Goal: Information Seeking & Learning: Find contact information

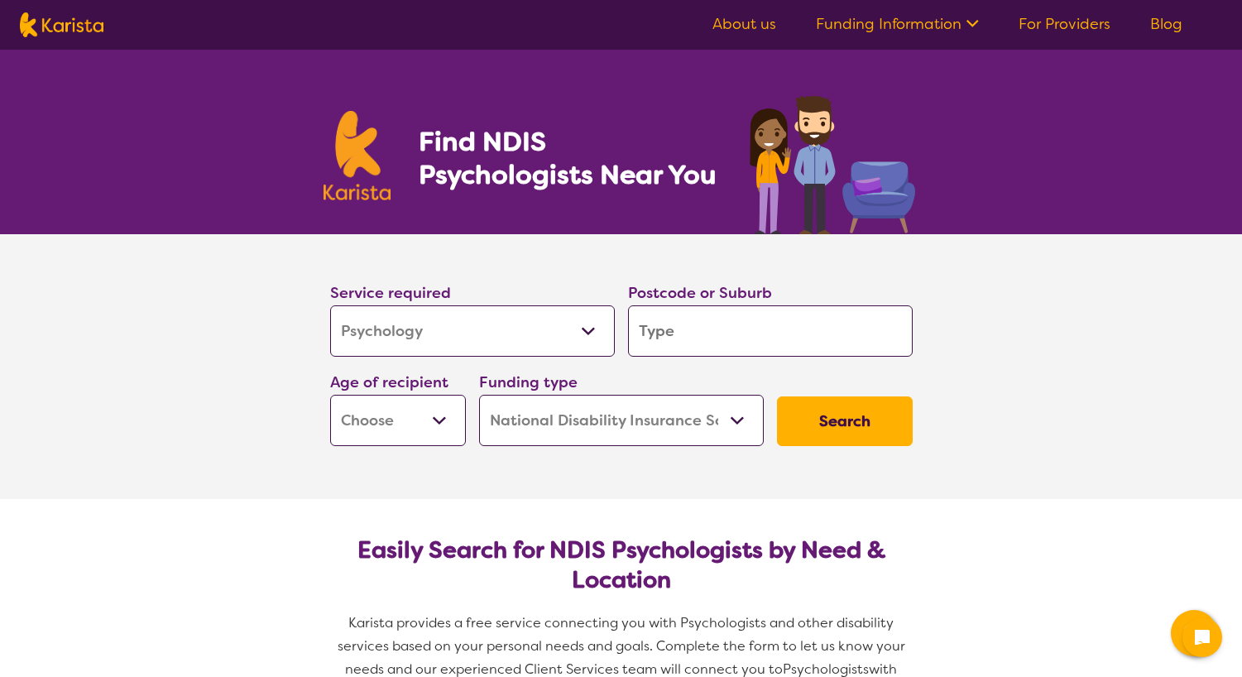
select select "Psychology"
select select "NDIS"
select select "Psychology"
select select "NDIS"
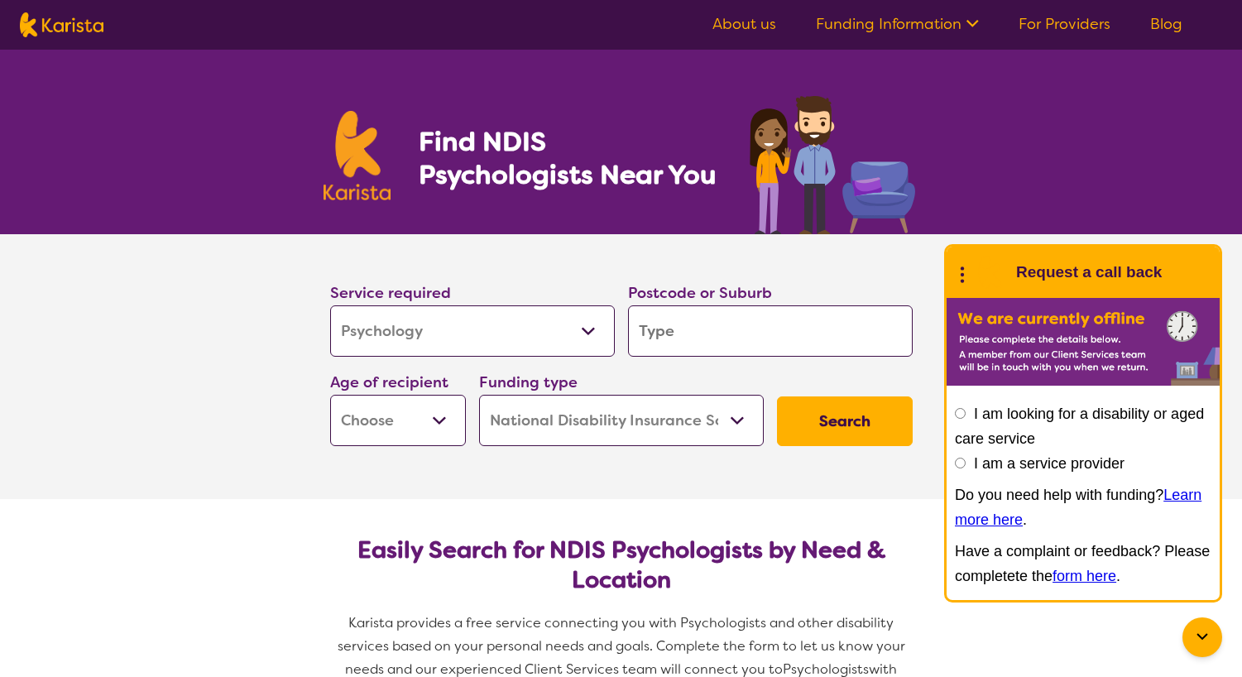
click at [682, 329] on input "search" at bounding box center [770, 330] width 285 height 51
type input "4"
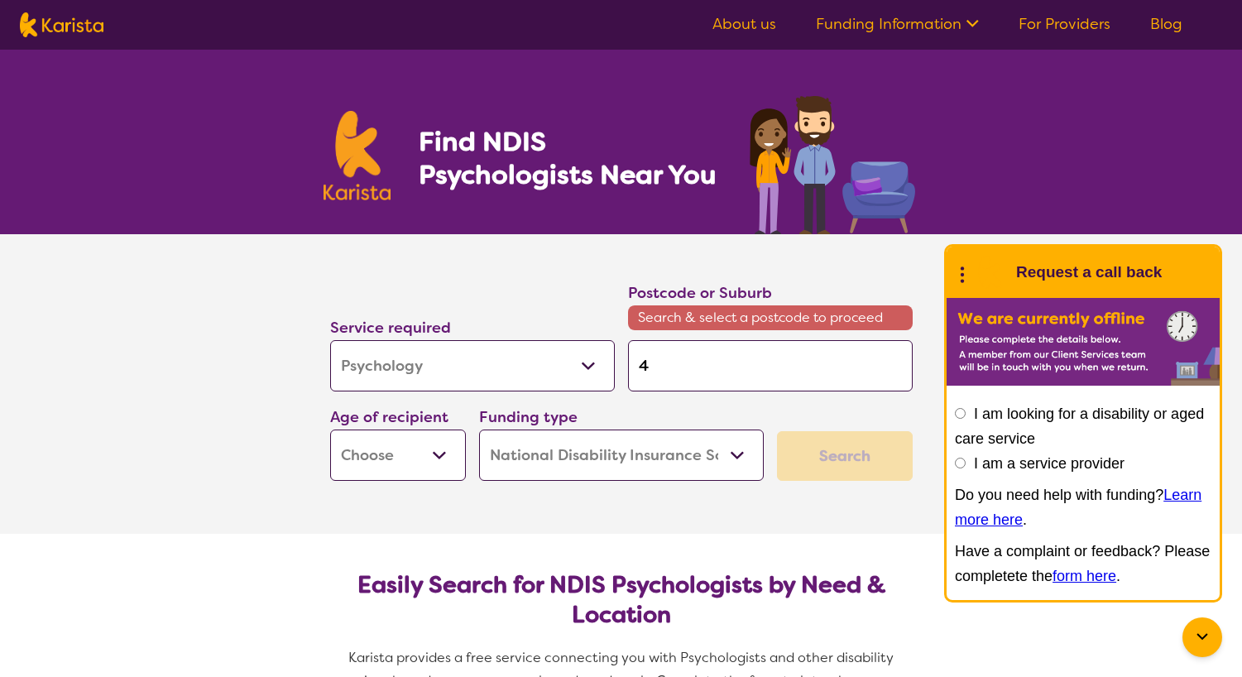
type input "42"
type input "420"
type input "4207"
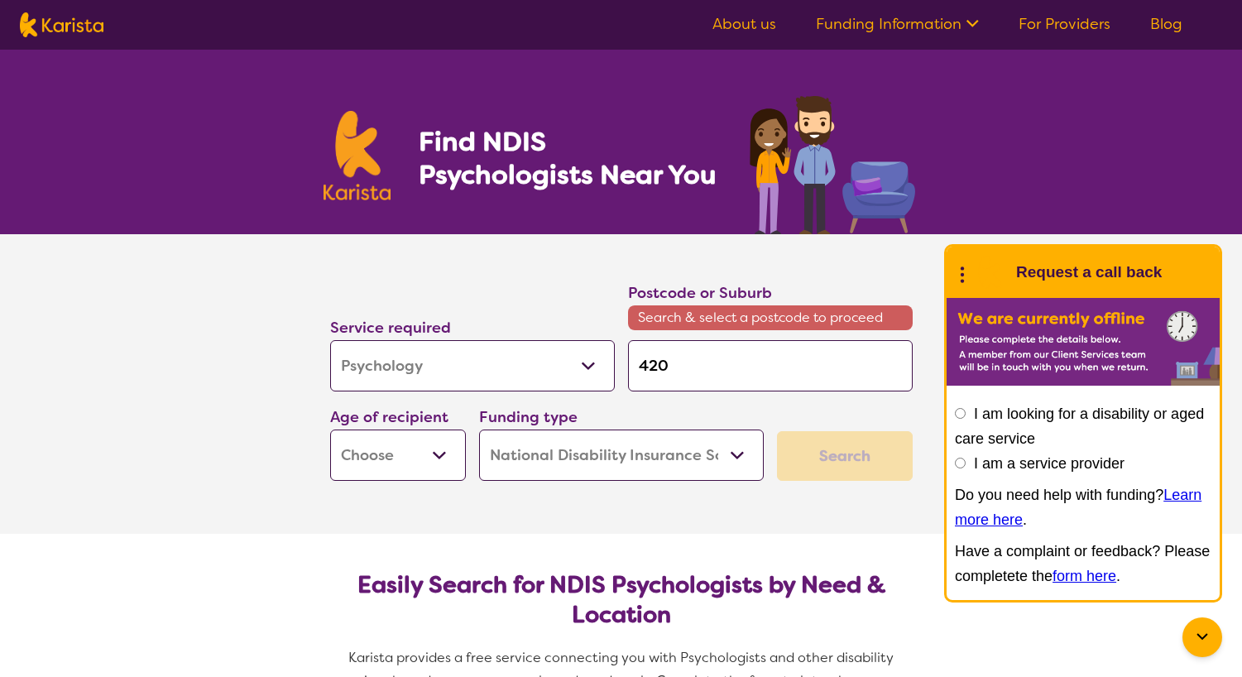
type input "4207"
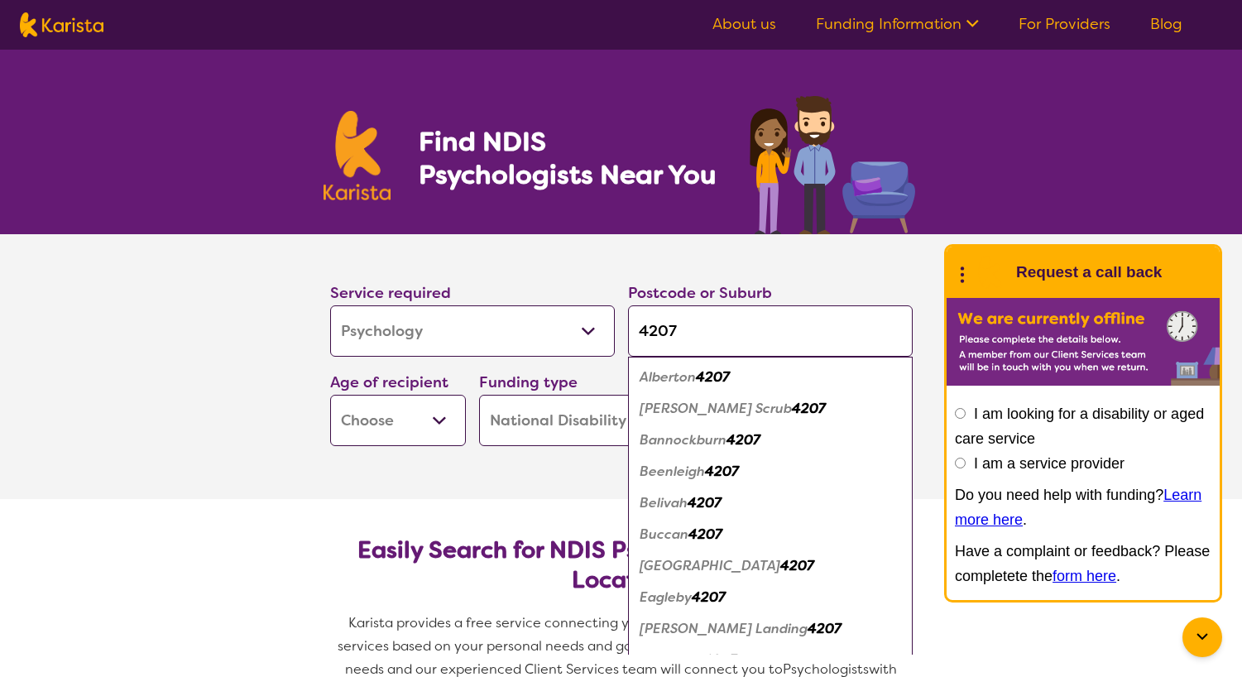
type input "4207"
click at [844, 421] on button "Search" at bounding box center [845, 421] width 136 height 50
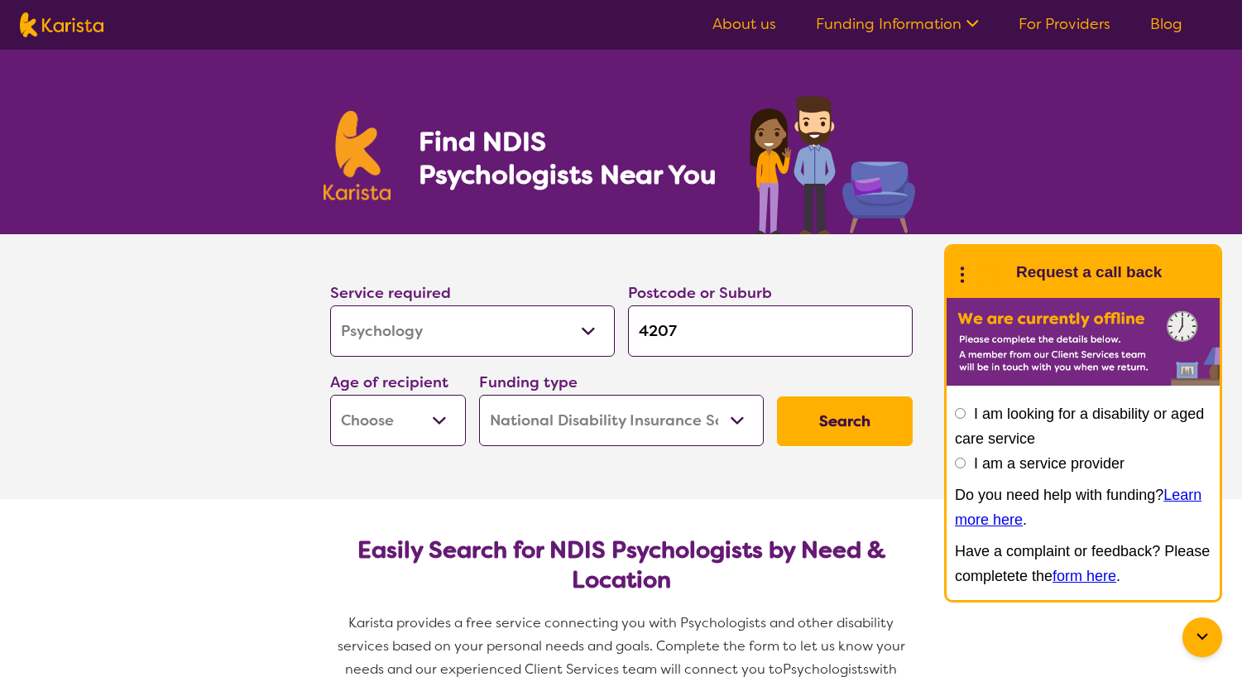
select select "EC"
click at [827, 417] on button "Search" at bounding box center [845, 421] width 136 height 50
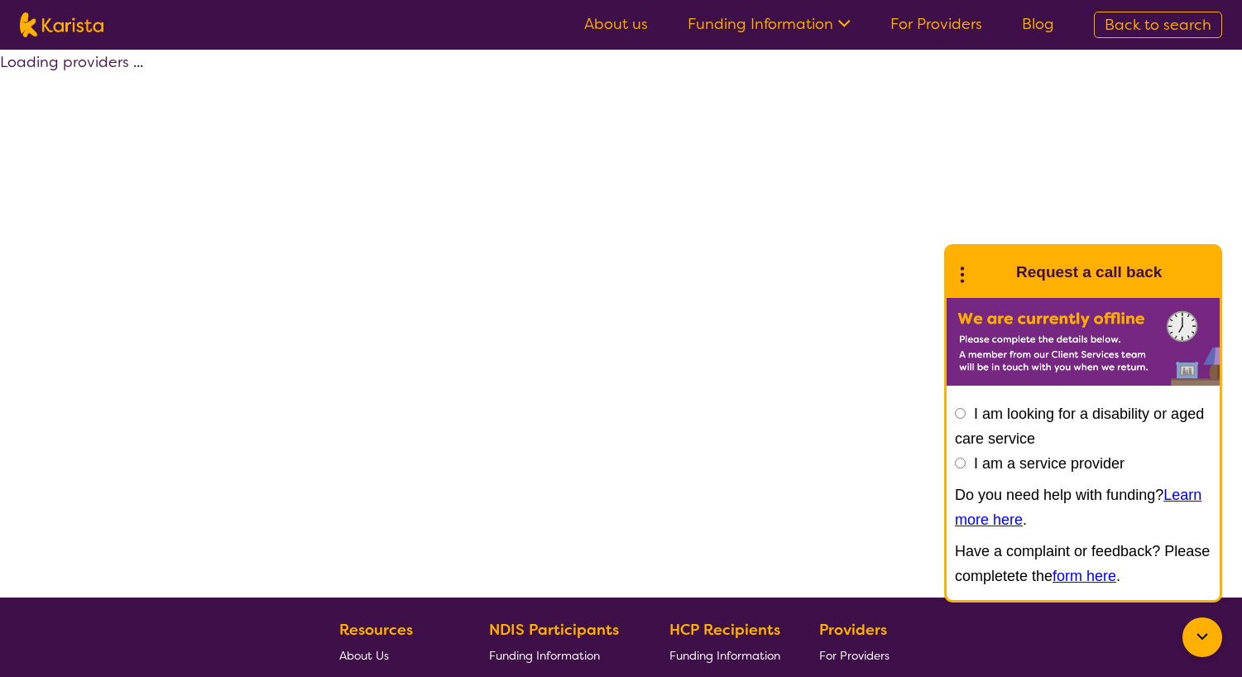
select select "by_score"
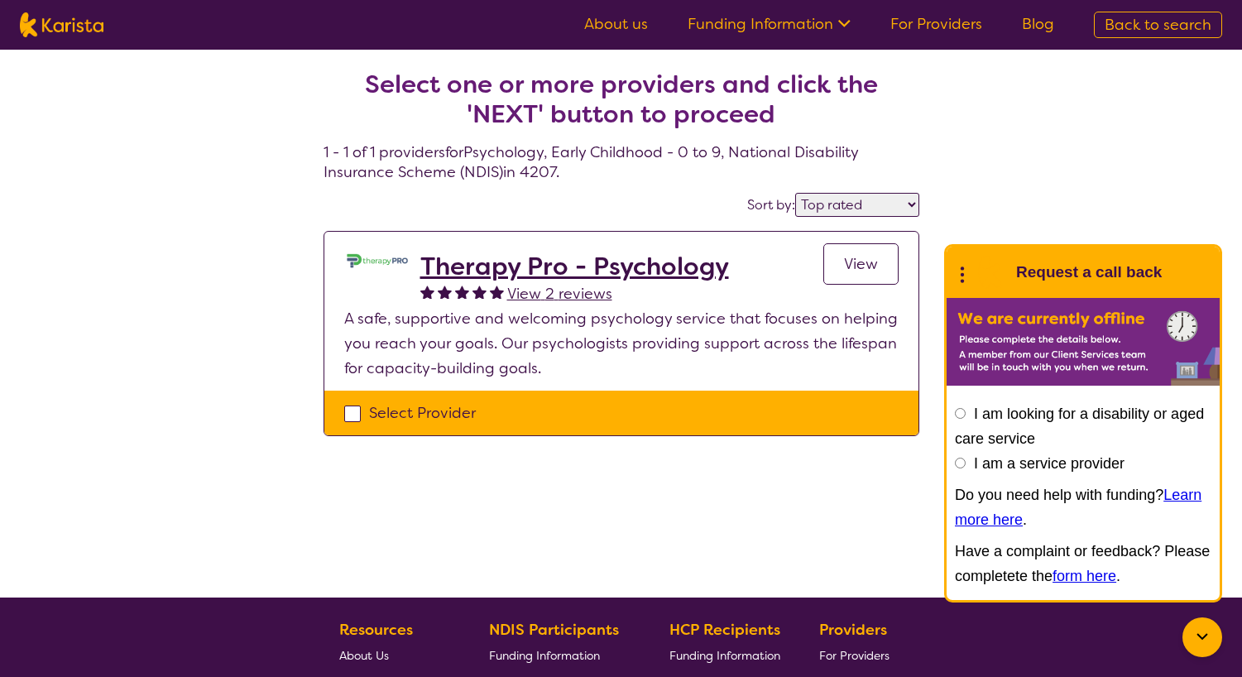
select select "Psychology"
select select "EC"
select select "NDIS"
select select "Psychology"
select select "EC"
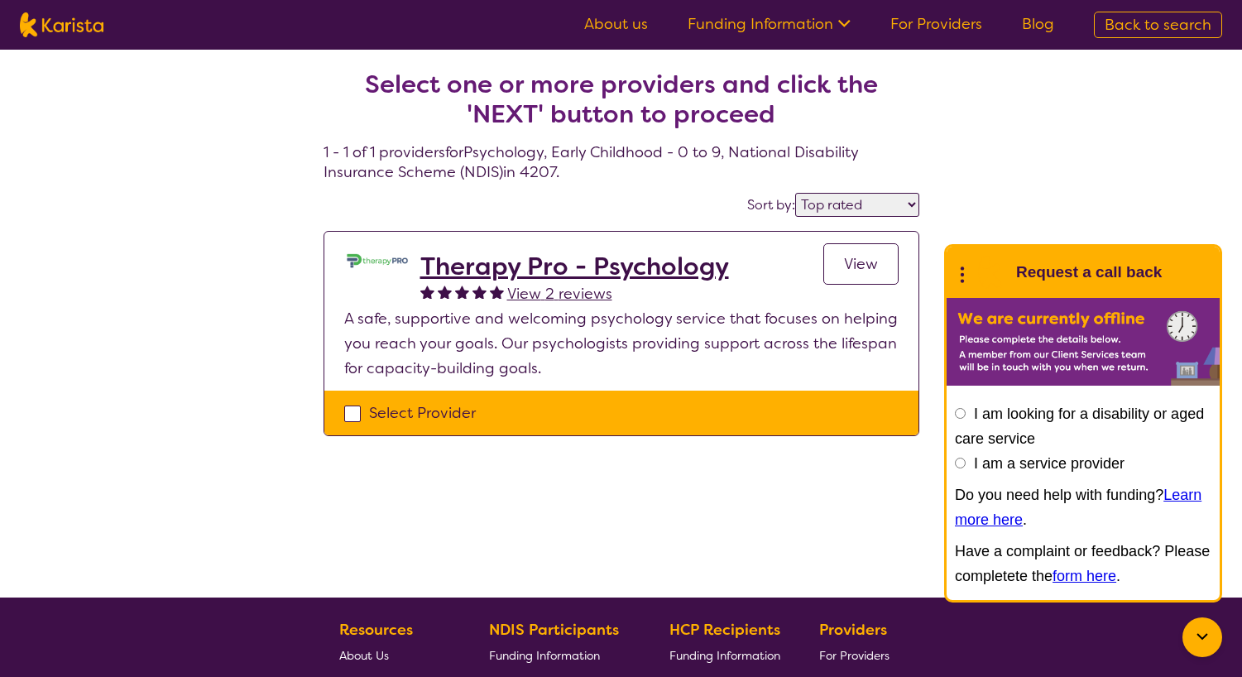
select select "NDIS"
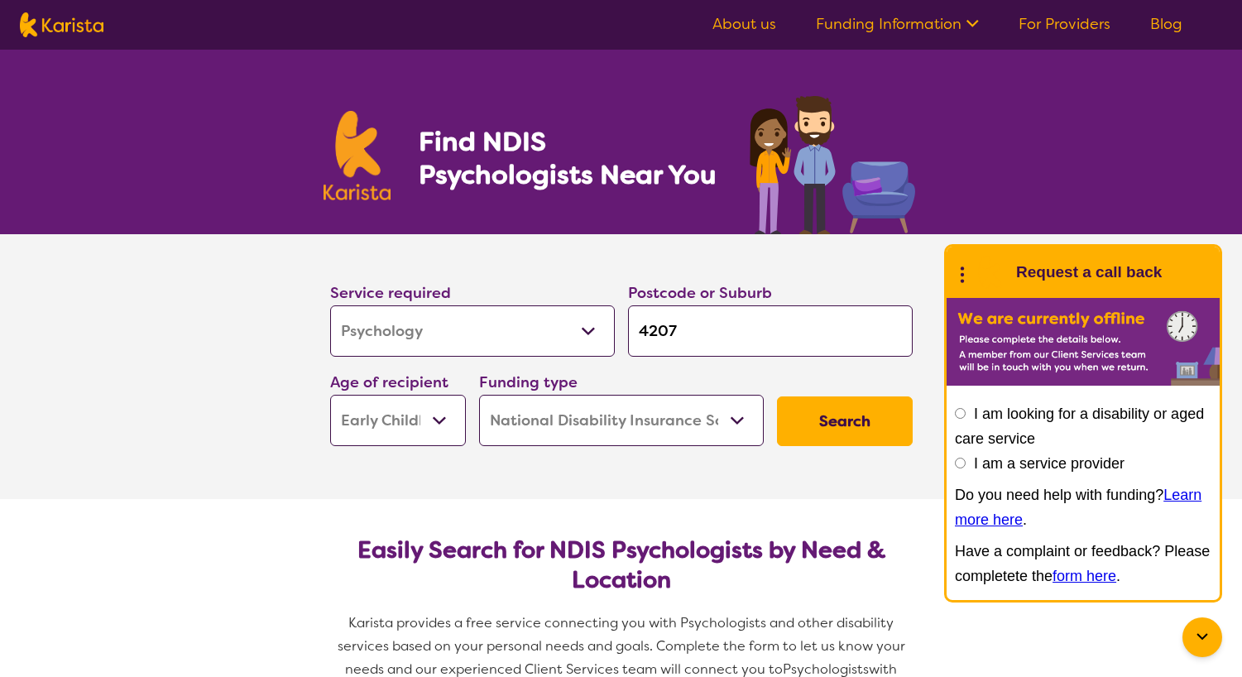
click at [692, 334] on input "4207" at bounding box center [770, 330] width 285 height 51
type input "420"
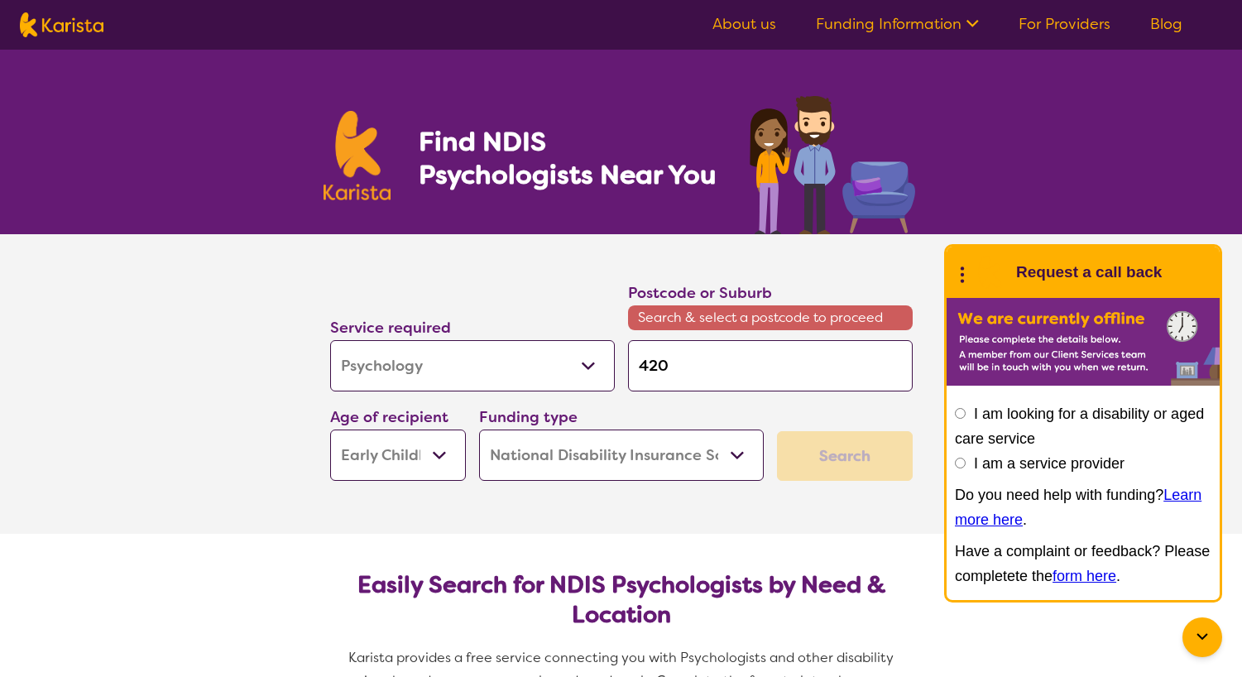
type input "42"
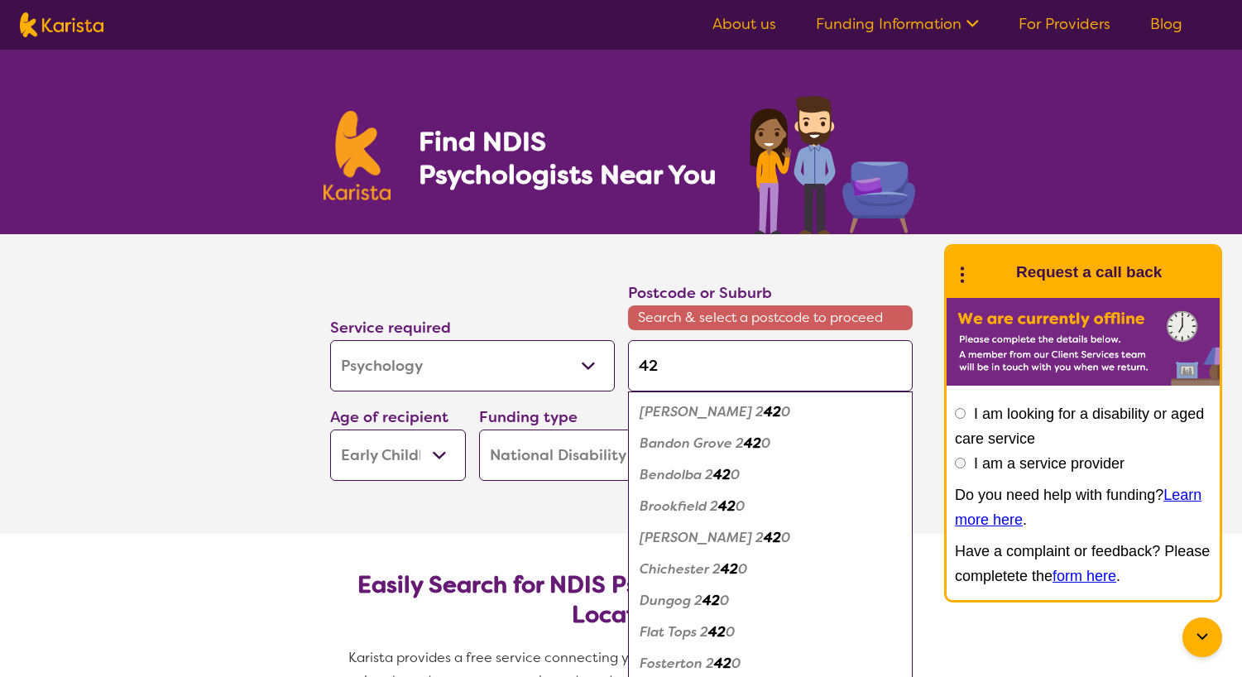
type input "4"
type input "41"
type input "411"
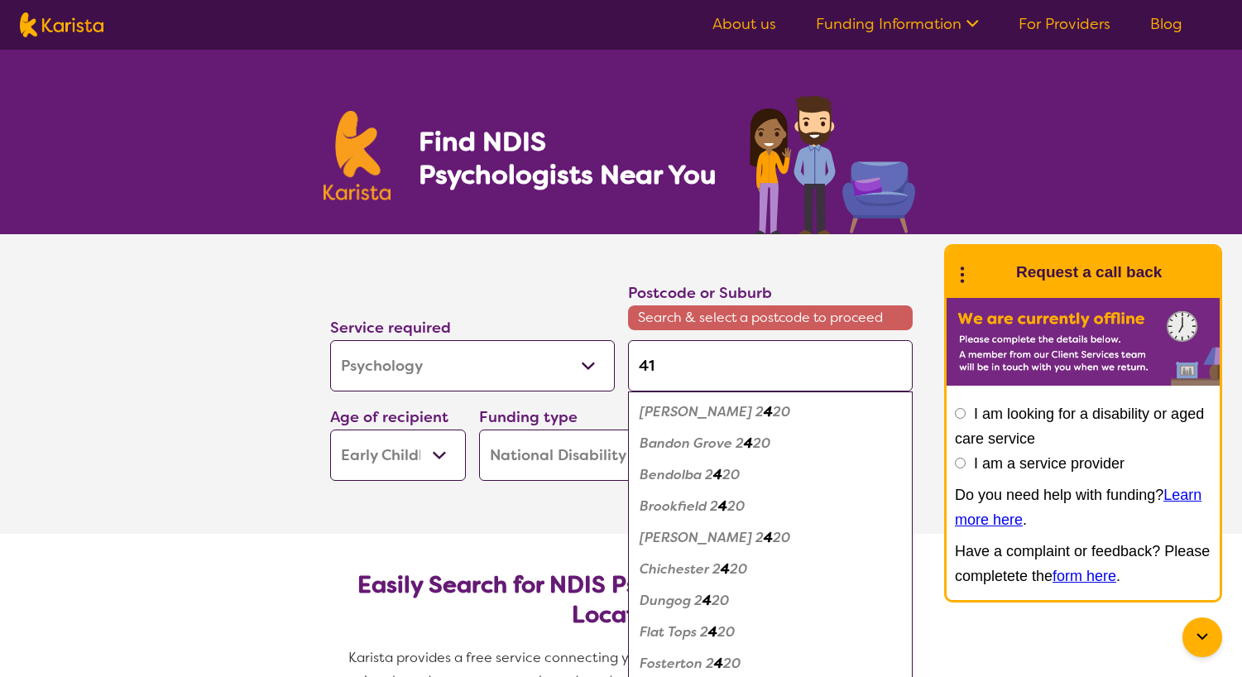
type input "411"
type input "4114"
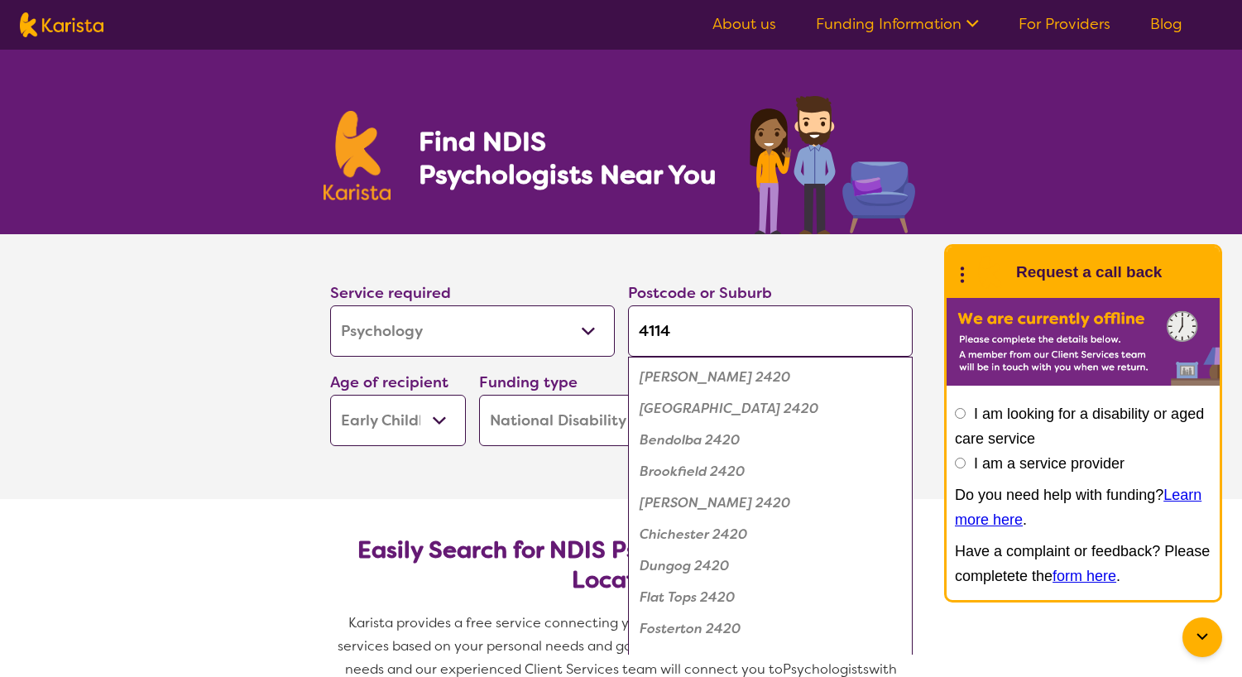
click at [844, 421] on button "Search" at bounding box center [845, 421] width 136 height 50
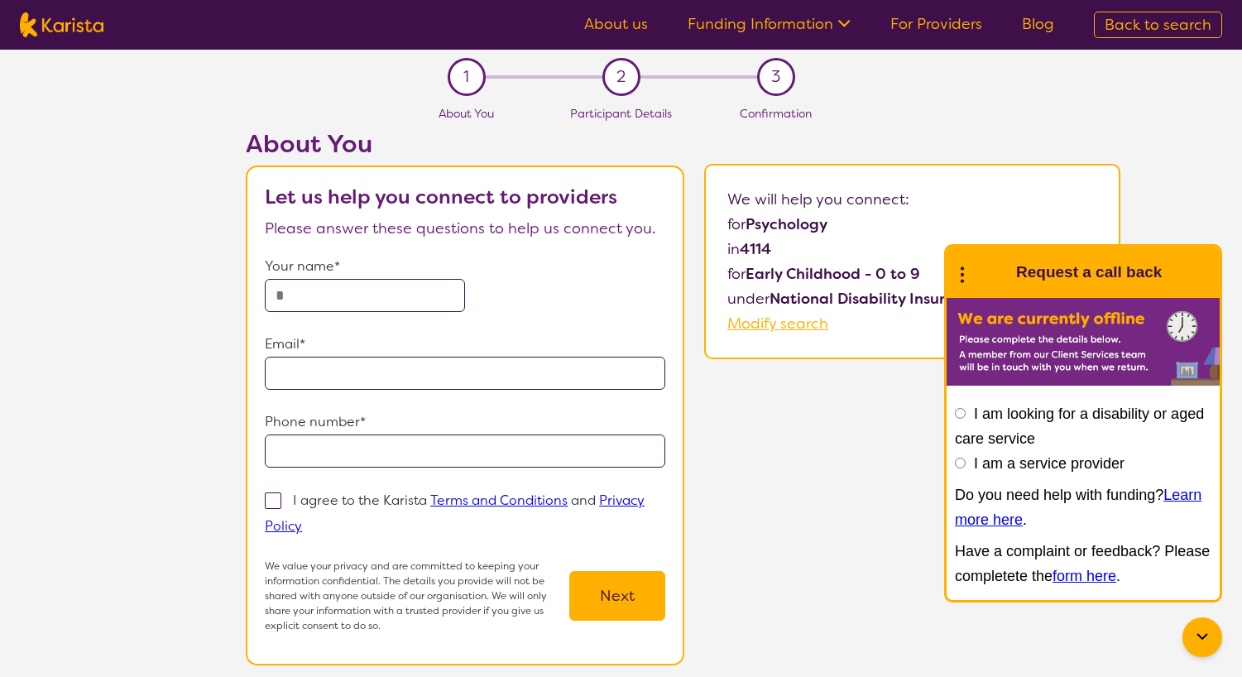
select select "Psychology"
select select "EC"
select select "NDIS"
select select "Psychology"
select select "EC"
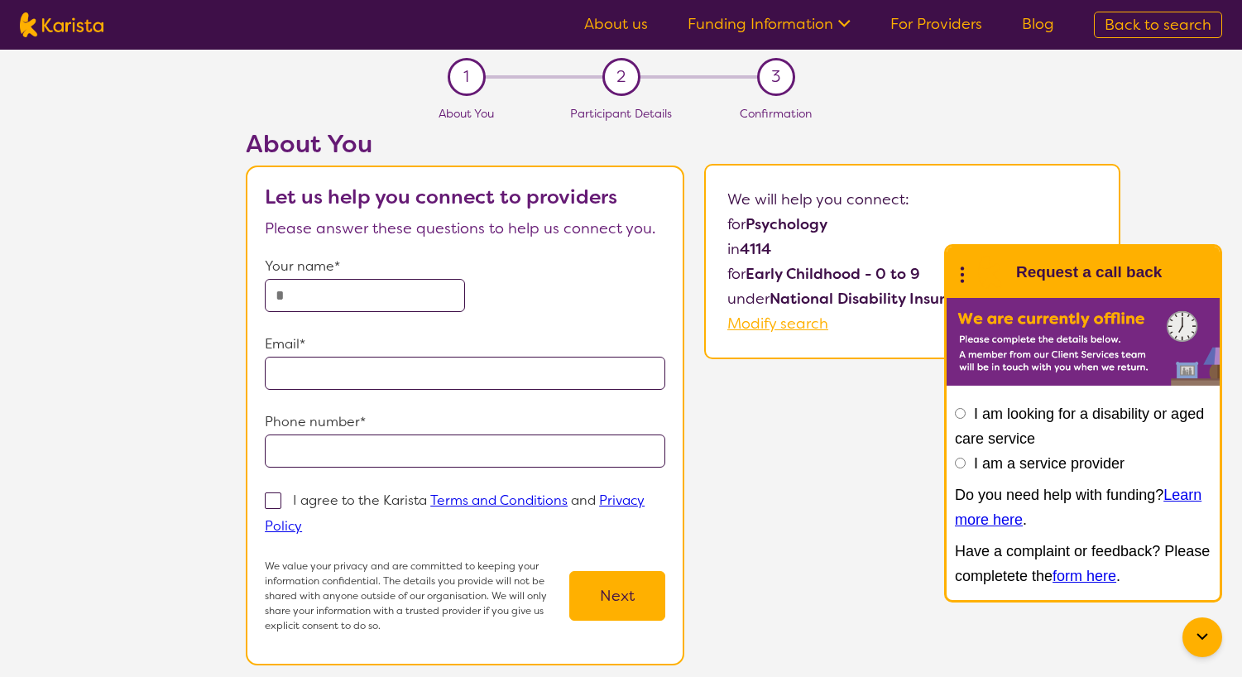
select select "NDIS"
